Goal: Transaction & Acquisition: Purchase product/service

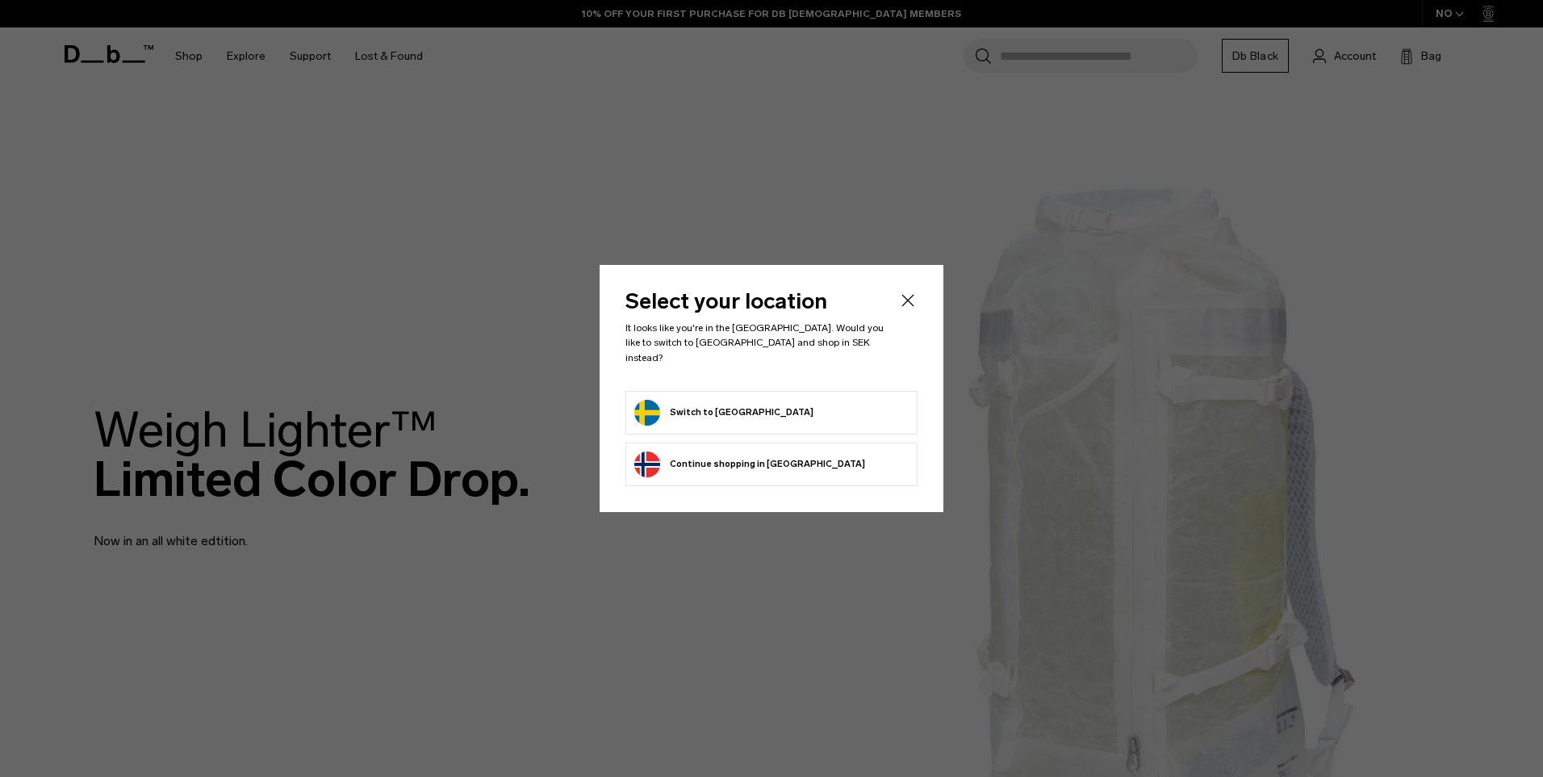
click at [701, 403] on button "Switch to [GEOGRAPHIC_DATA]" at bounding box center [723, 413] width 179 height 26
click at [696, 404] on button "Switch to [GEOGRAPHIC_DATA]" at bounding box center [723, 413] width 179 height 26
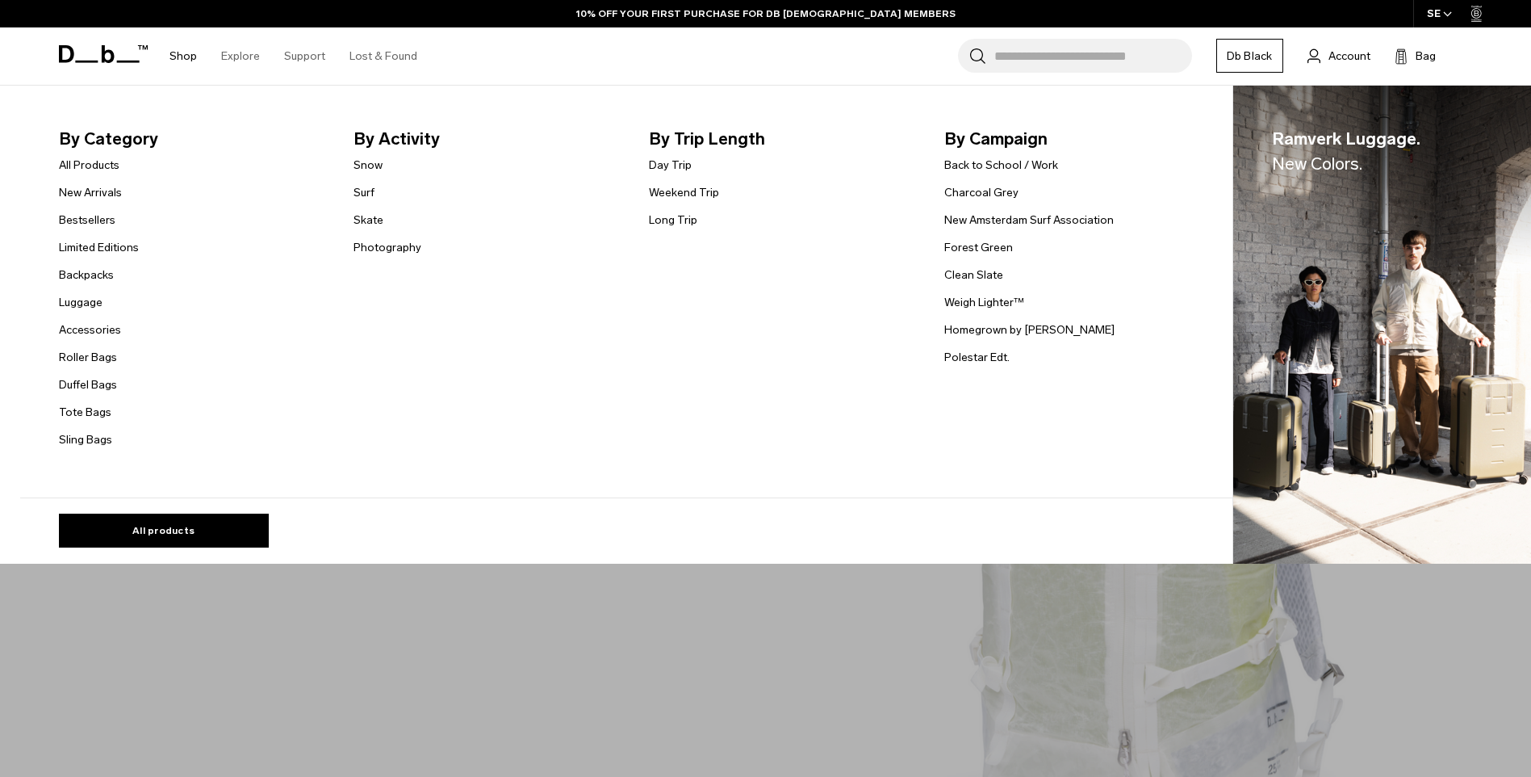
click at [181, 59] on link "Shop" at bounding box center [183, 55] width 27 height 57
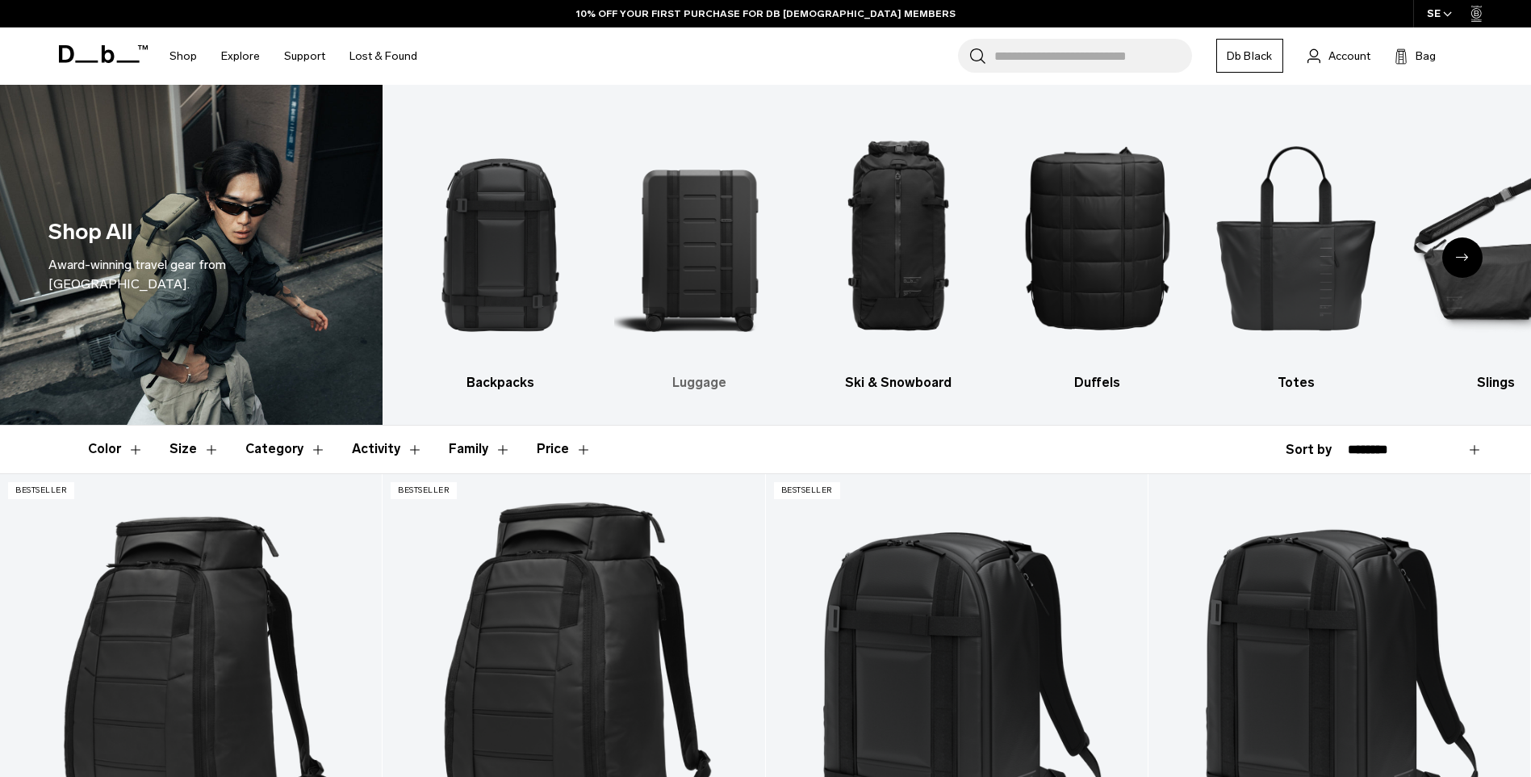
click at [680, 267] on img "2 / 10" at bounding box center [699, 237] width 171 height 256
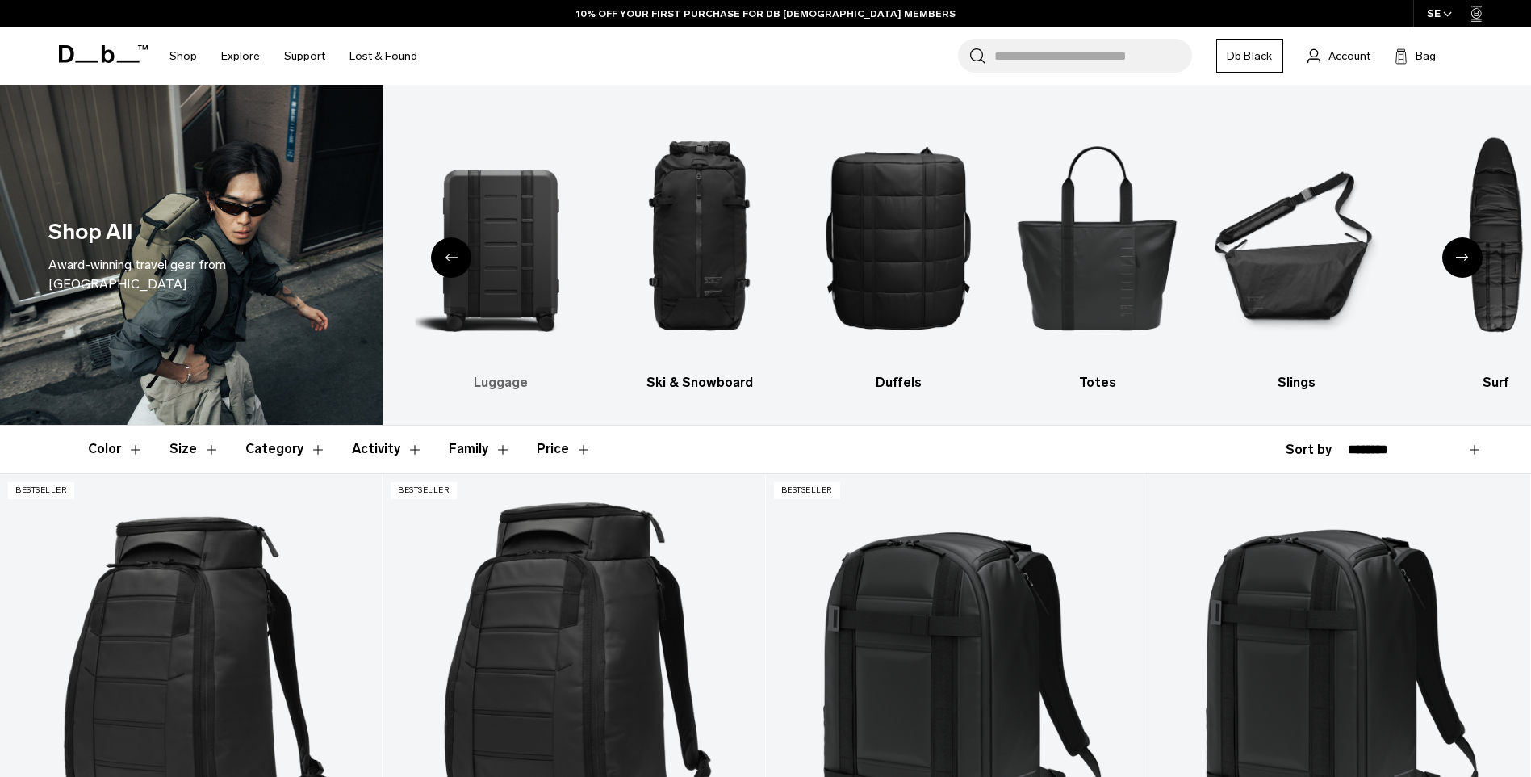
click at [509, 382] on h3 "Luggage" at bounding box center [500, 382] width 171 height 19
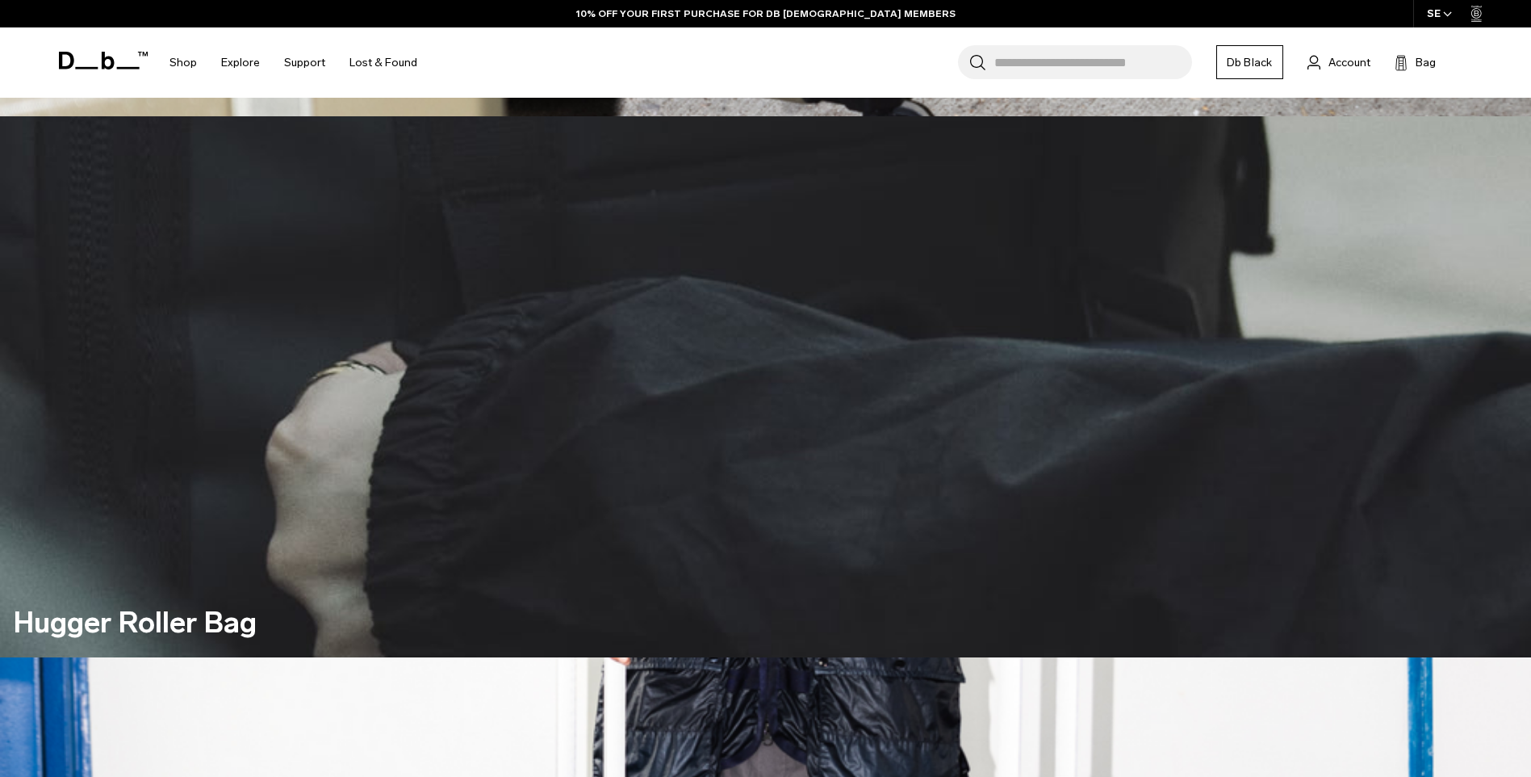
scroll to position [912, 0]
